Goal: Go to known website: Access a specific website the user already knows

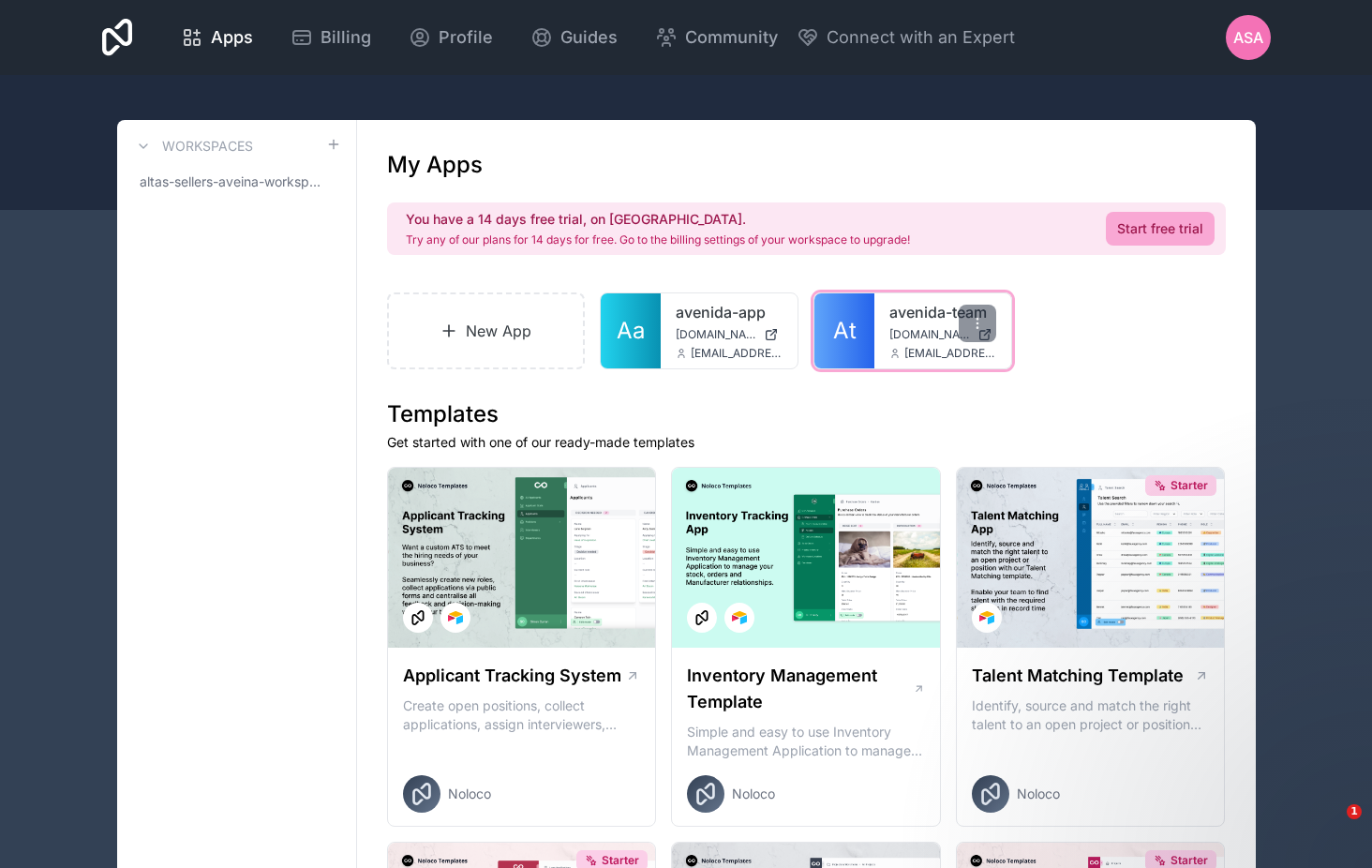
click at [898, 326] on div "avenida-team [DOMAIN_NAME] [DOMAIN_NAME][EMAIL_ADDRESS][DOMAIN_NAME]" at bounding box center [942, 330] width 136 height 75
click at [905, 340] on span "[DOMAIN_NAME]" at bounding box center [929, 334] width 81 height 15
click at [907, 329] on span "[DOMAIN_NAME]" at bounding box center [929, 334] width 81 height 15
click at [1257, 24] on div "ASA" at bounding box center [1248, 37] width 45 height 45
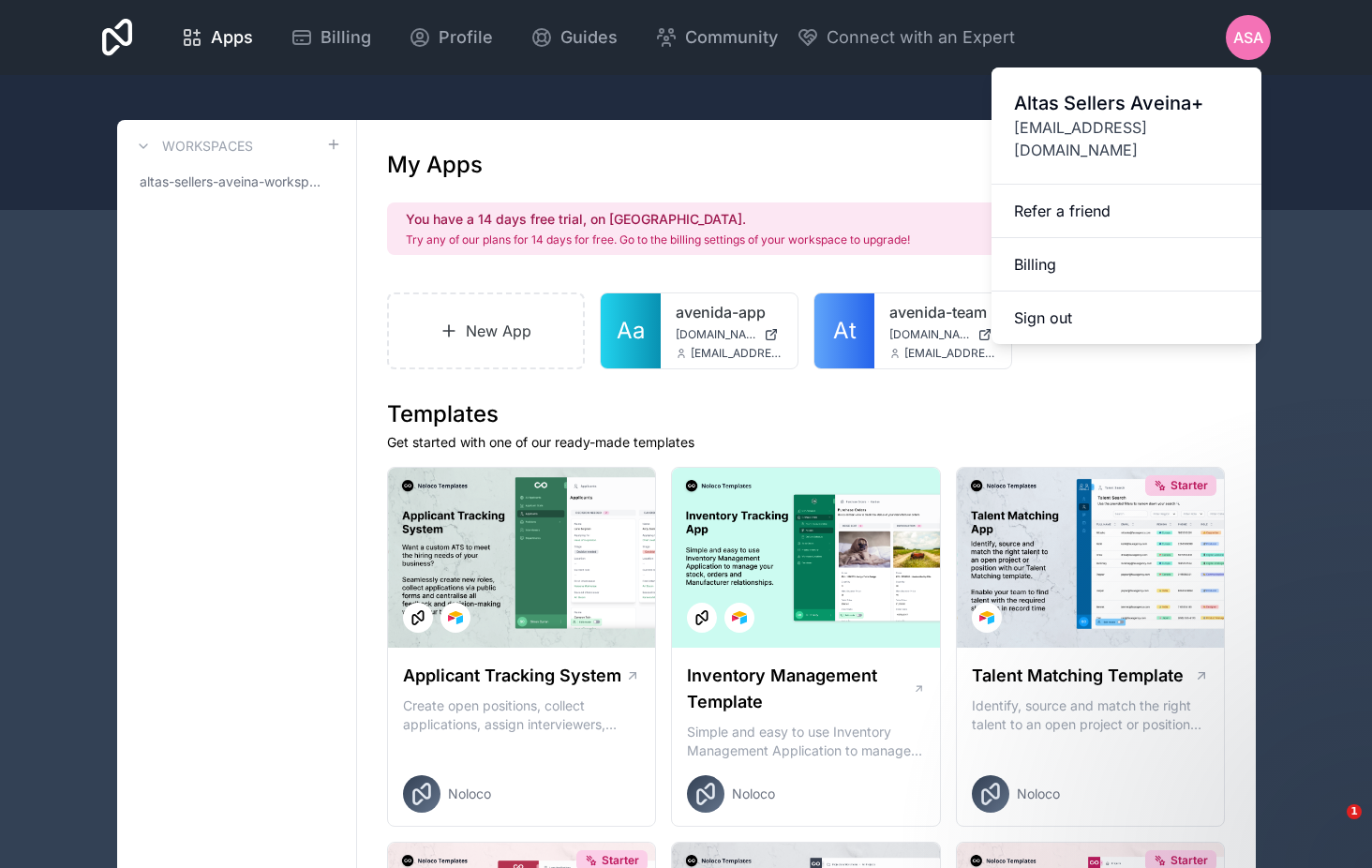
click at [1257, 24] on div "ASA" at bounding box center [1248, 37] width 45 height 45
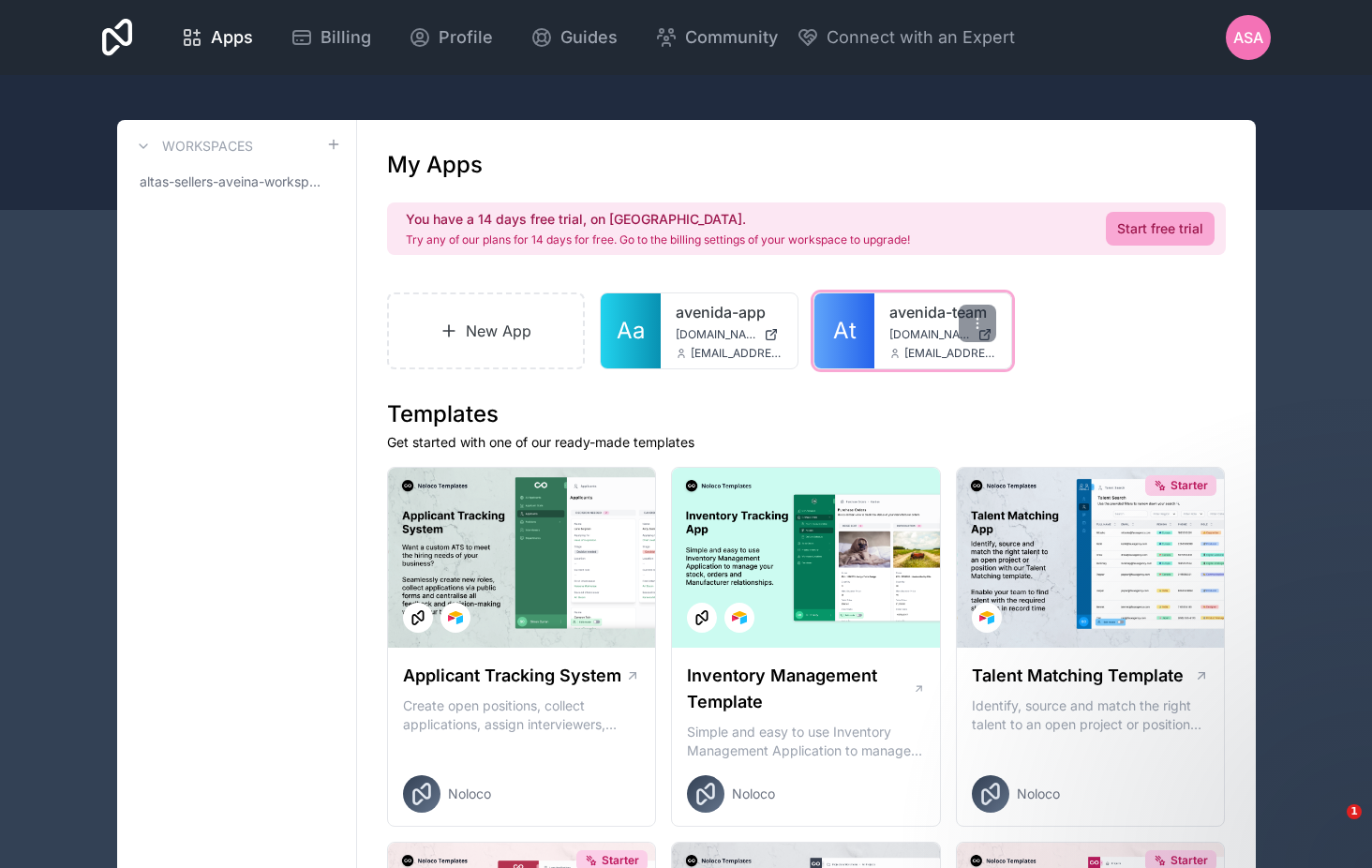
click at [881, 308] on div "avenida-team [DOMAIN_NAME] [DOMAIN_NAME][EMAIL_ADDRESS][DOMAIN_NAME]" at bounding box center [942, 330] width 136 height 75
click at [913, 334] on span "[DOMAIN_NAME]" at bounding box center [929, 334] width 81 height 15
